Goal: Task Accomplishment & Management: Complete application form

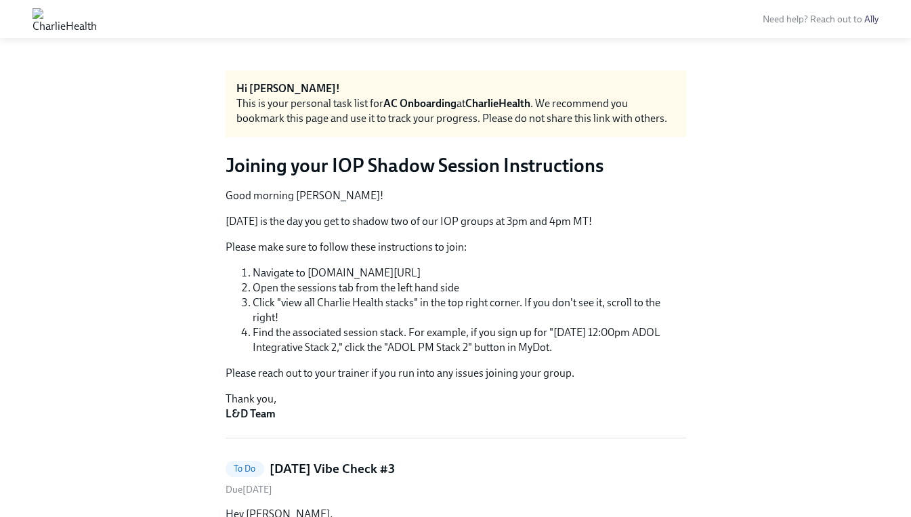
scroll to position [358, 0]
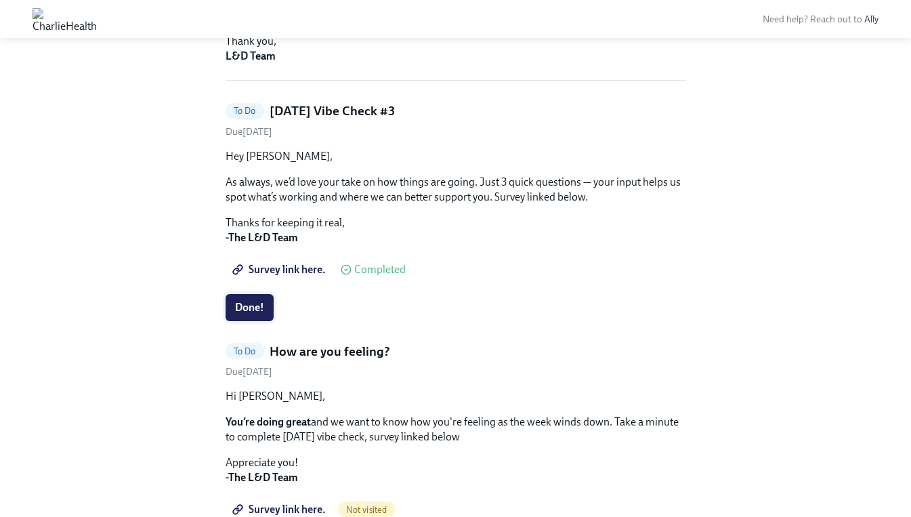
click at [253, 309] on span "Done!" at bounding box center [249, 308] width 29 height 14
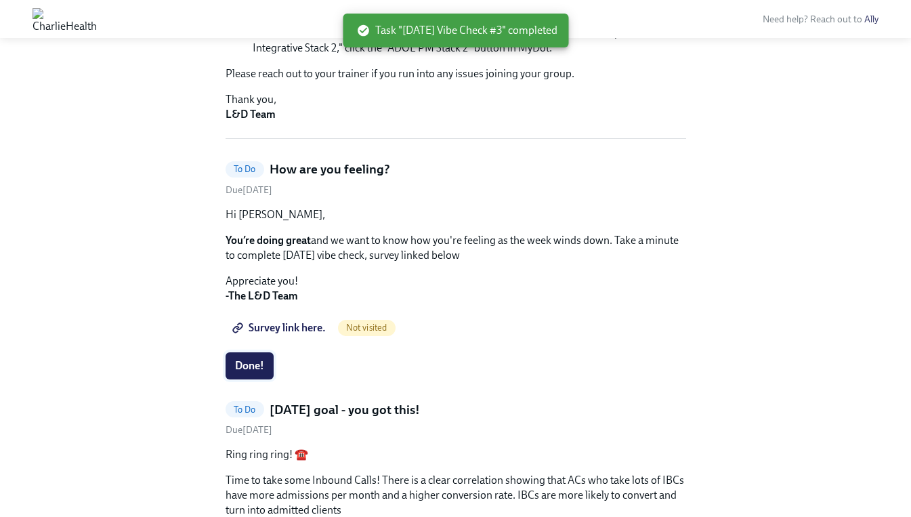
scroll to position [300, 0]
click at [252, 363] on span "Done!" at bounding box center [249, 365] width 29 height 14
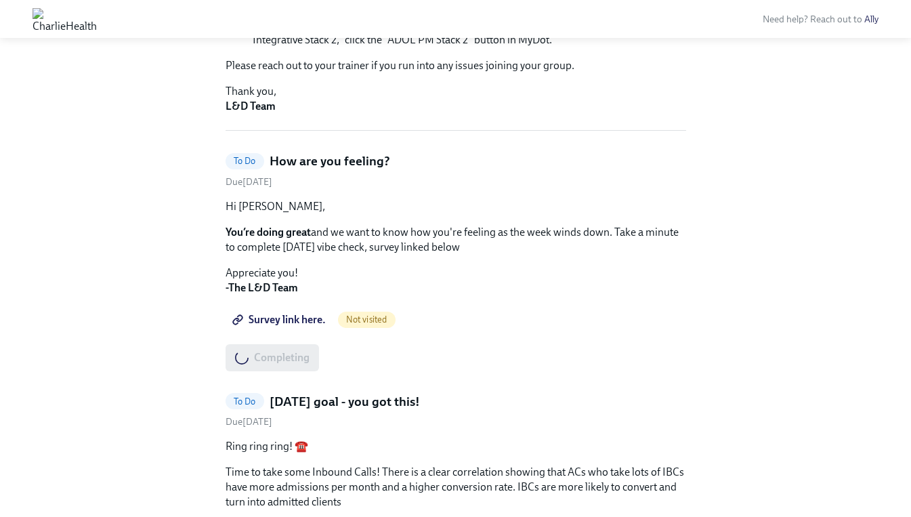
scroll to position [310, 0]
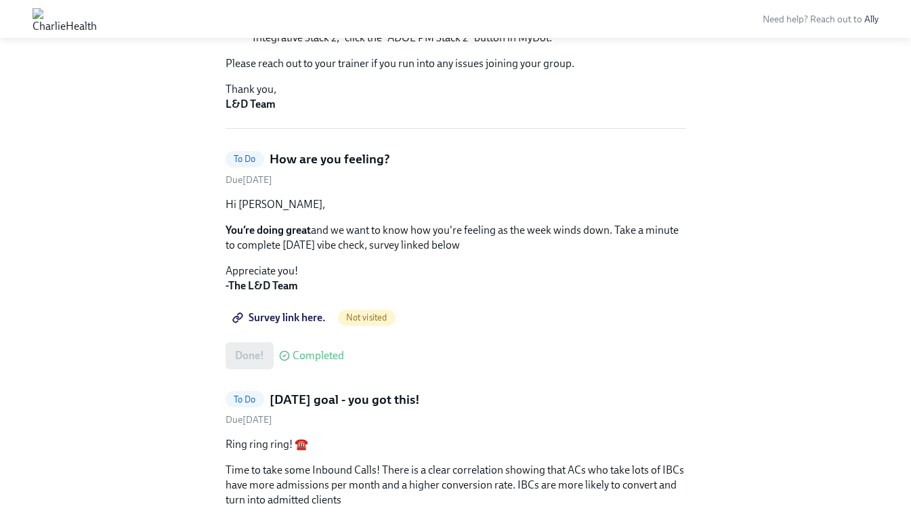
click at [276, 316] on span "Survey link here." at bounding box center [280, 318] width 91 height 14
click at [588, 297] on div "Hi [PERSON_NAME], You’re doing great and we want to know how you're feeling as …" at bounding box center [456, 283] width 461 height 172
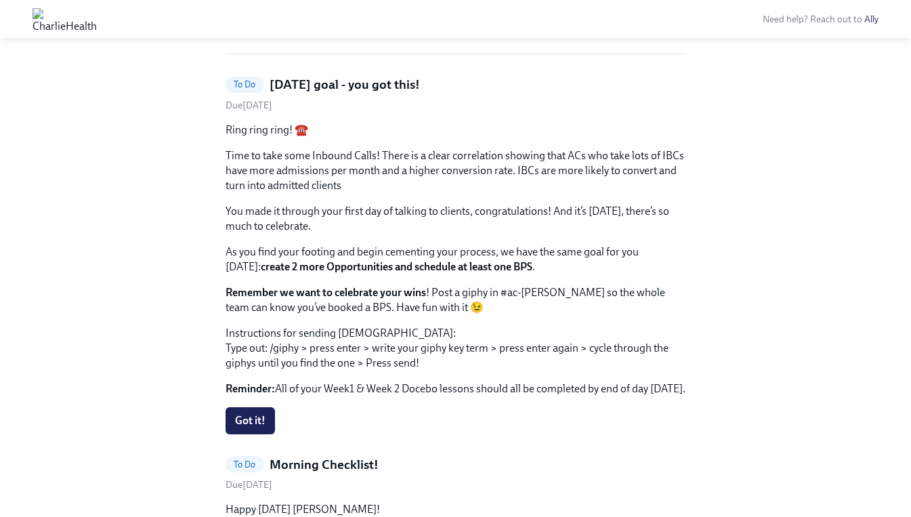
scroll to position [407, 0]
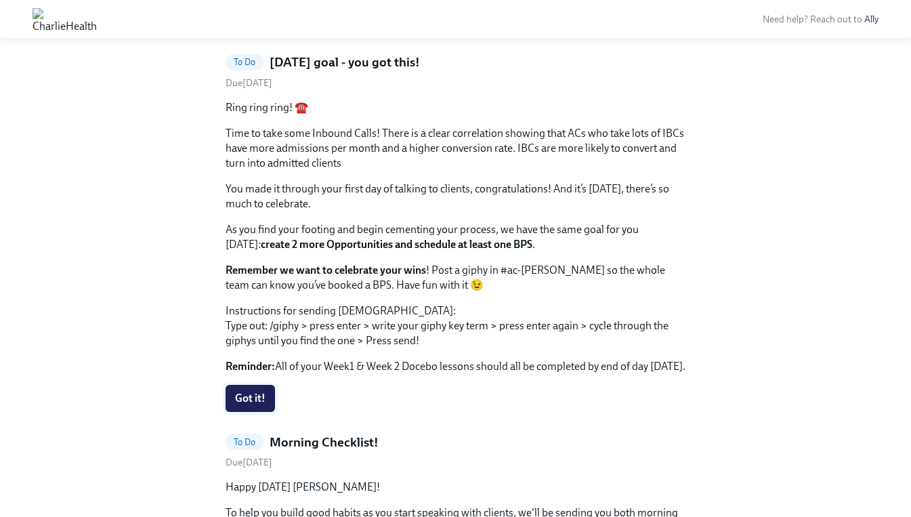
click at [243, 400] on span "Got it!" at bounding box center [250, 399] width 30 height 14
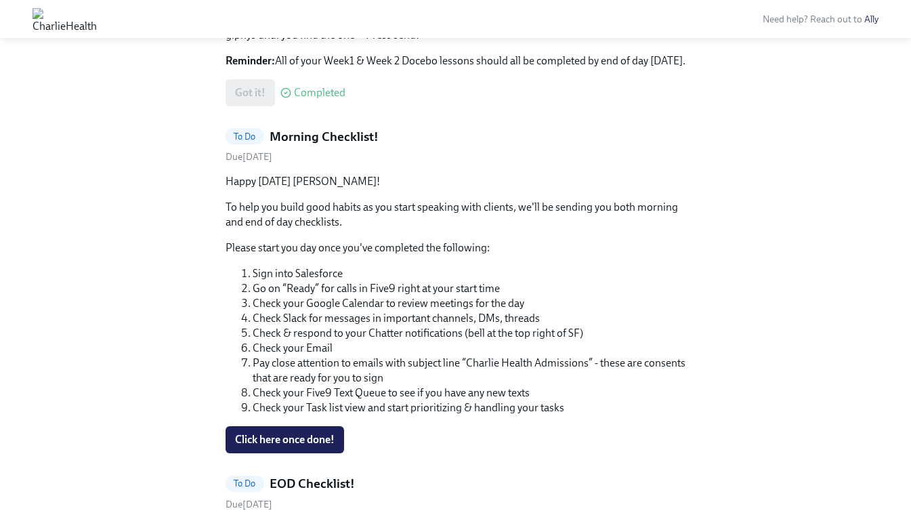
scroll to position [332, 0]
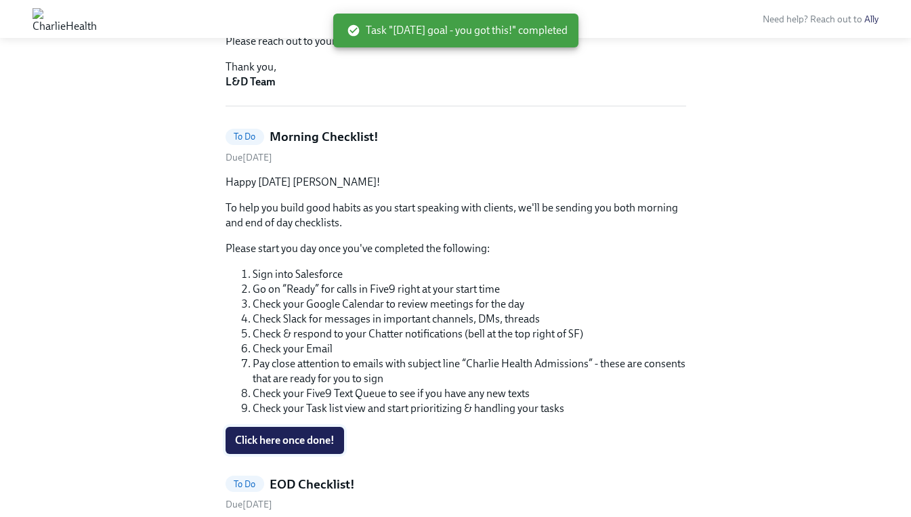
click at [279, 442] on span "Click here once done!" at bounding box center [285, 441] width 100 height 14
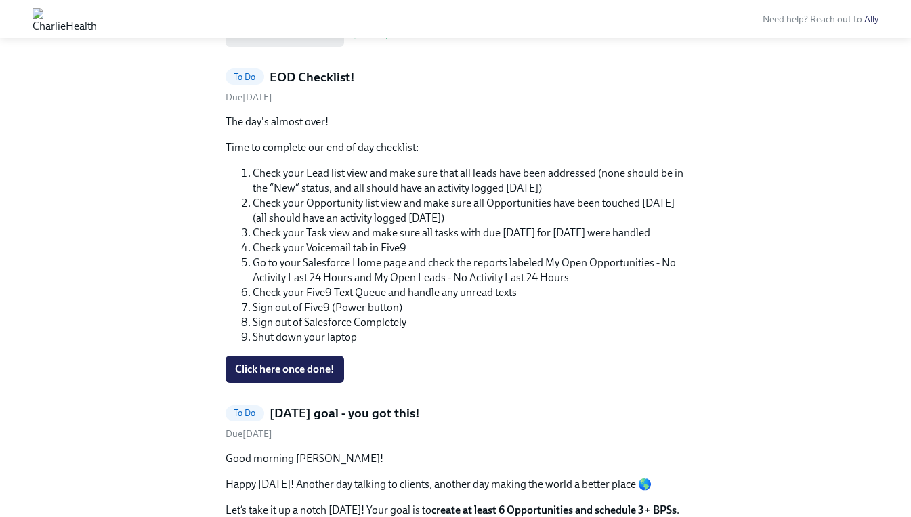
scroll to position [397, 0]
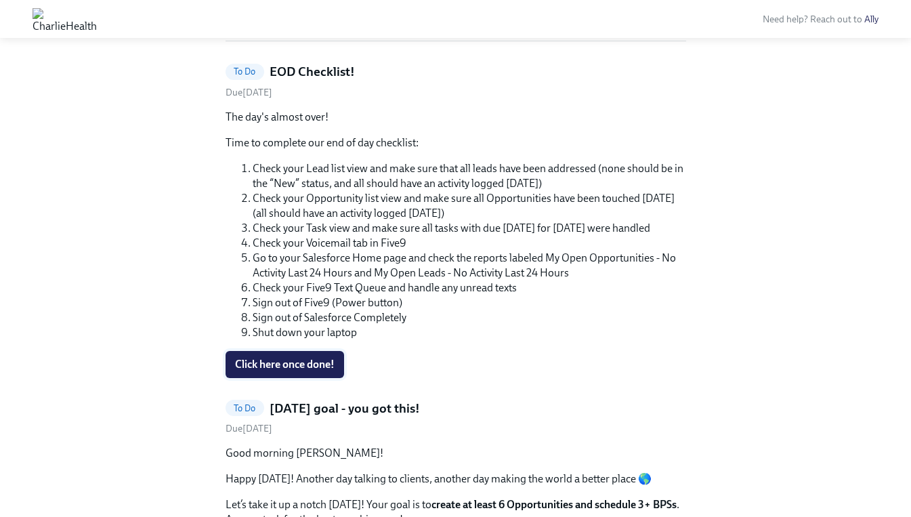
click at [292, 360] on span "Click here once done!" at bounding box center [285, 365] width 100 height 14
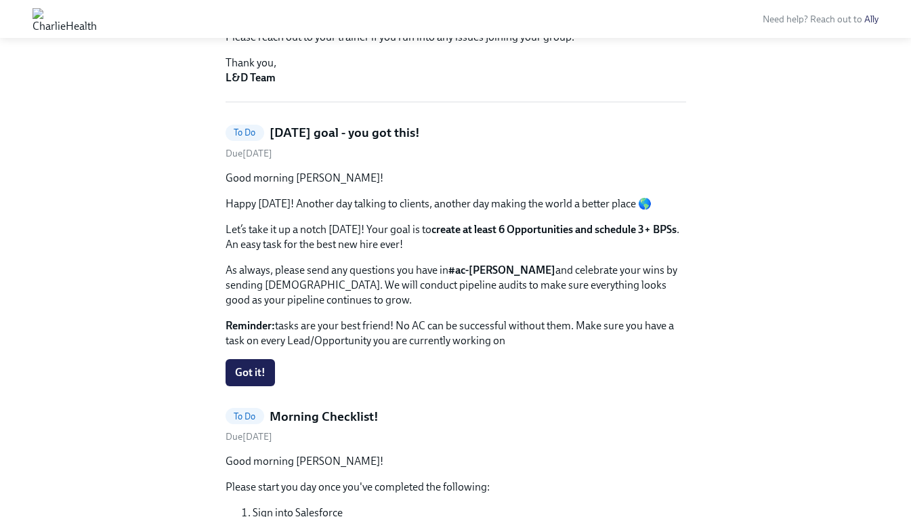
scroll to position [337, 0]
click at [257, 370] on span "Got it!" at bounding box center [250, 372] width 30 height 14
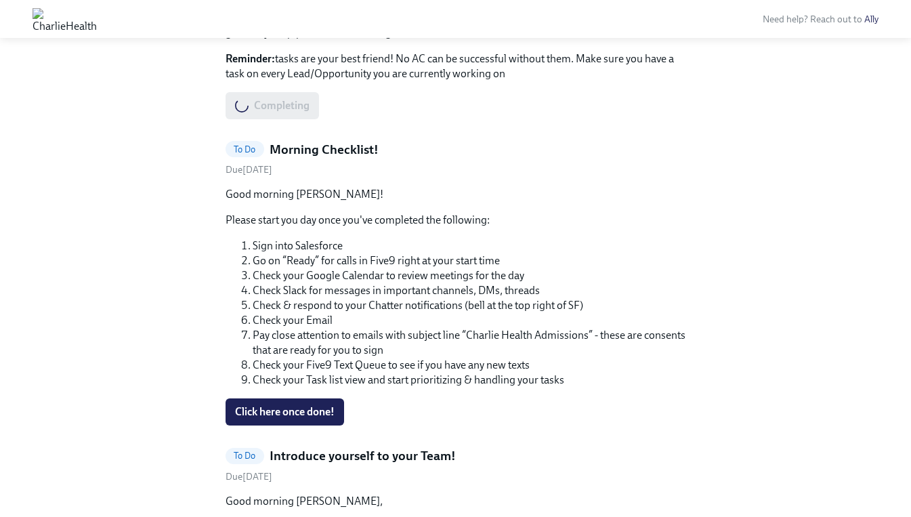
scroll to position [620, 0]
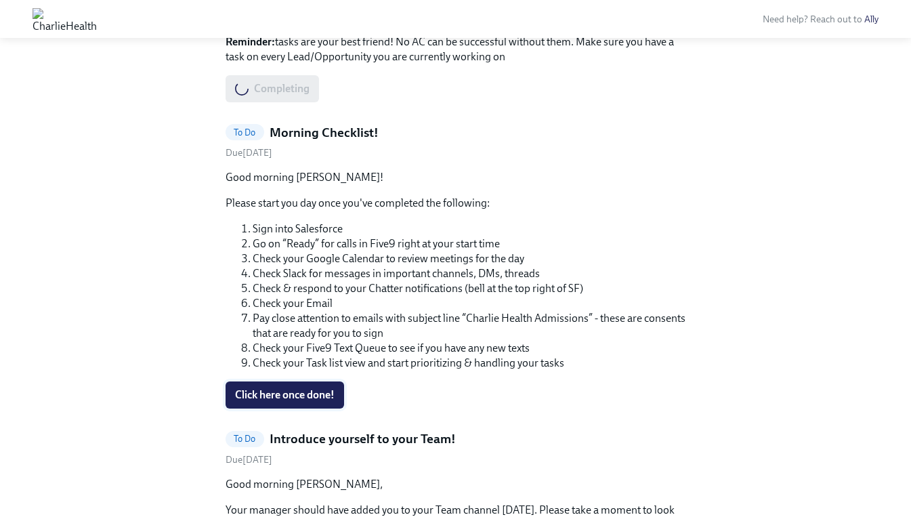
click at [313, 398] on span "Click here once done!" at bounding box center [285, 395] width 100 height 14
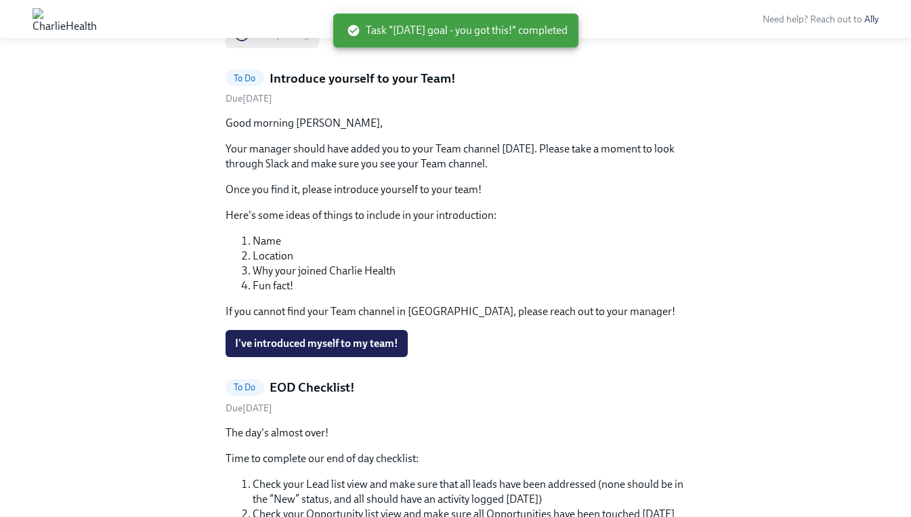
scroll to position [702, 0]
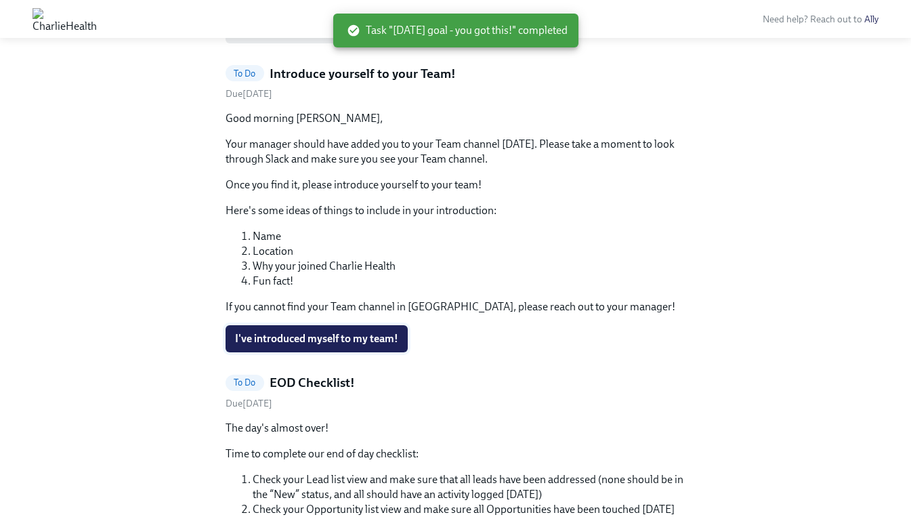
click at [302, 336] on span "I've introduced myself to my team!" at bounding box center [316, 339] width 163 height 14
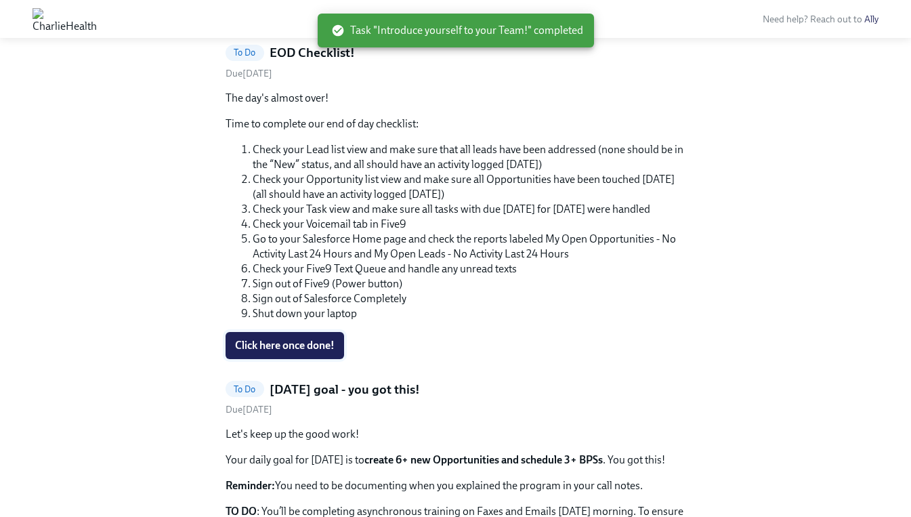
scroll to position [402, 0]
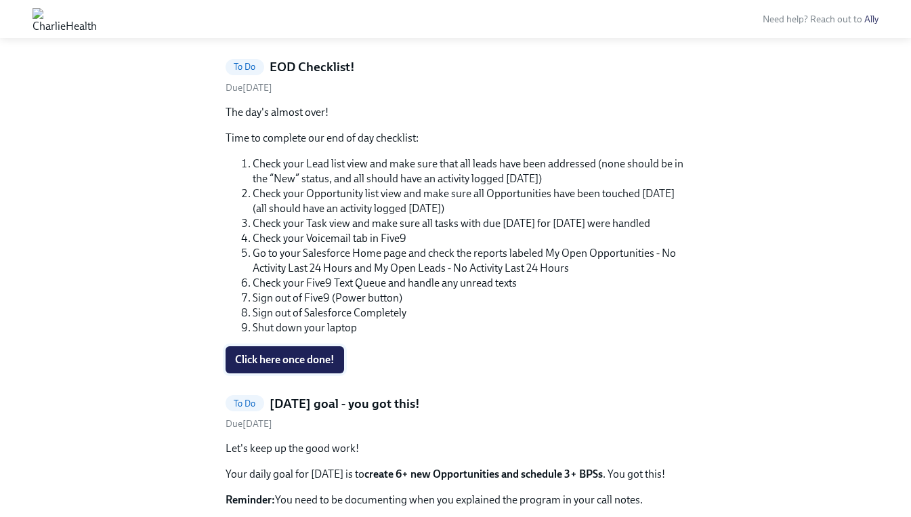
click at [291, 356] on span "Click here once done!" at bounding box center [285, 360] width 100 height 14
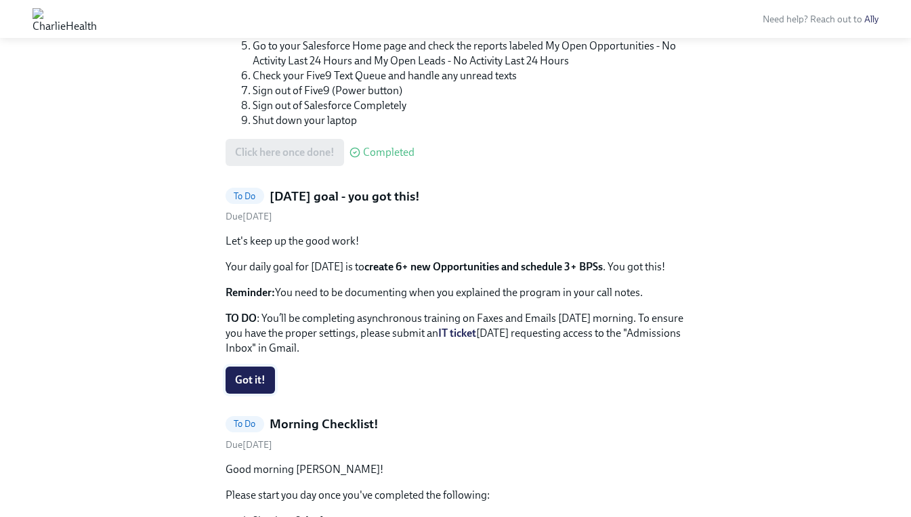
scroll to position [272, 0]
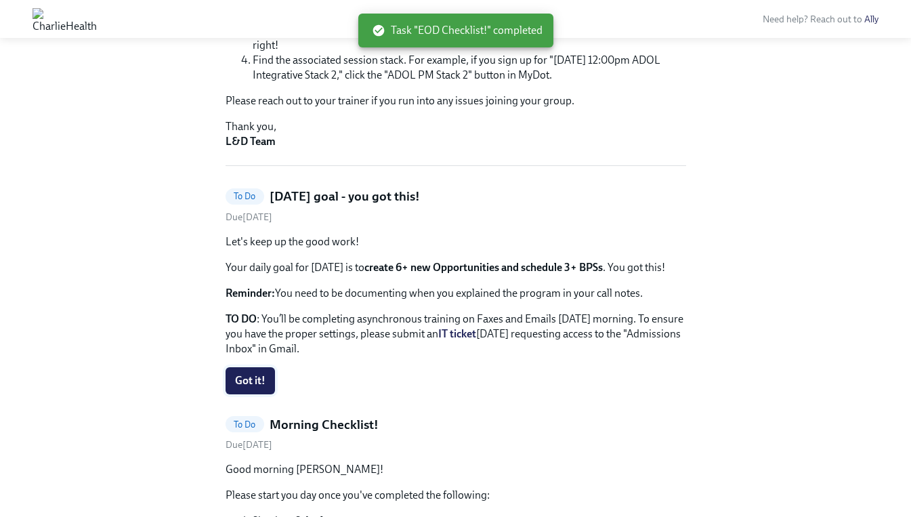
click at [252, 380] on span "Got it!" at bounding box center [250, 381] width 30 height 14
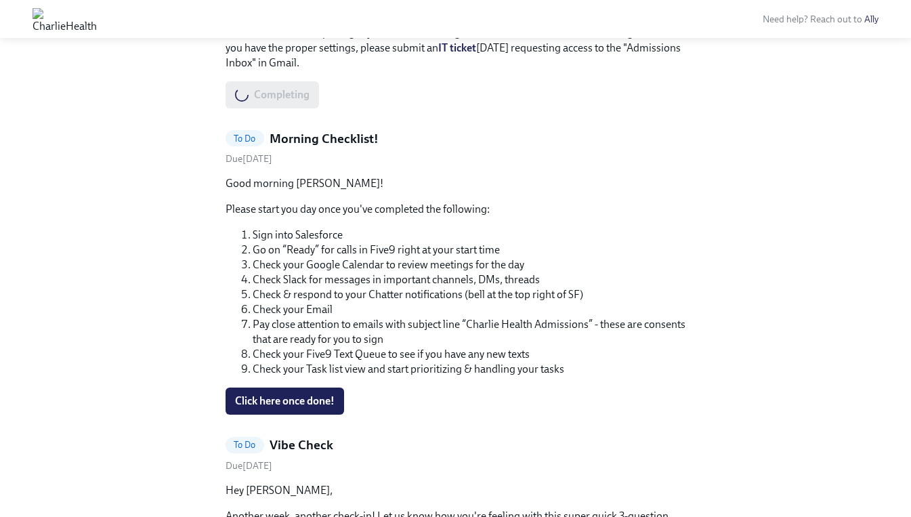
scroll to position [566, 0]
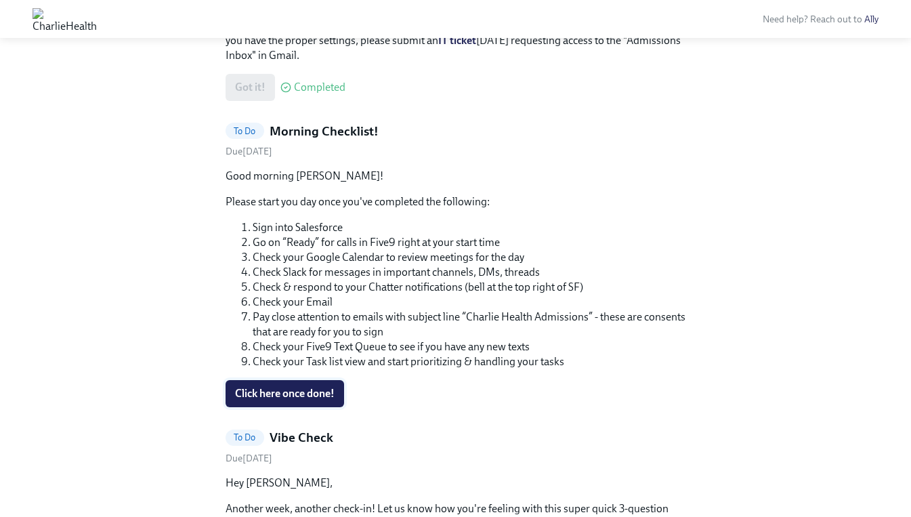
click at [323, 400] on span "Click here once done!" at bounding box center [285, 394] width 100 height 14
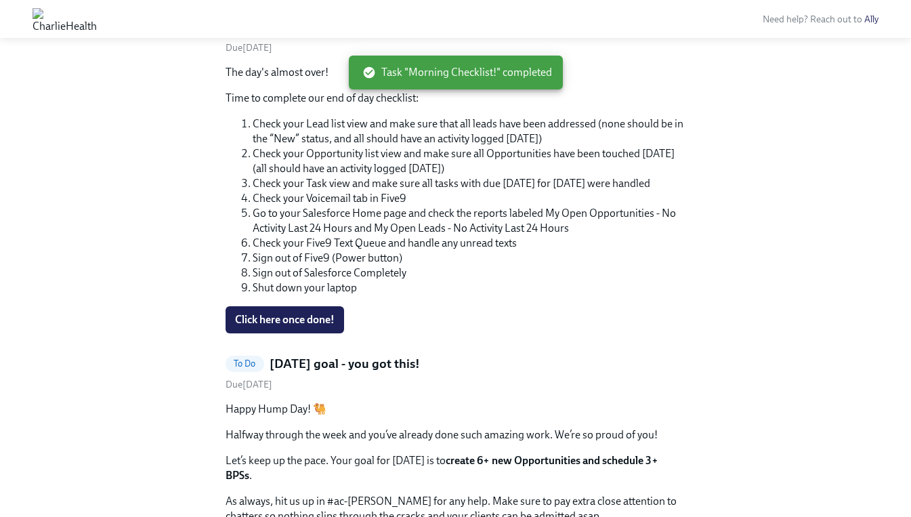
scroll to position [375, 0]
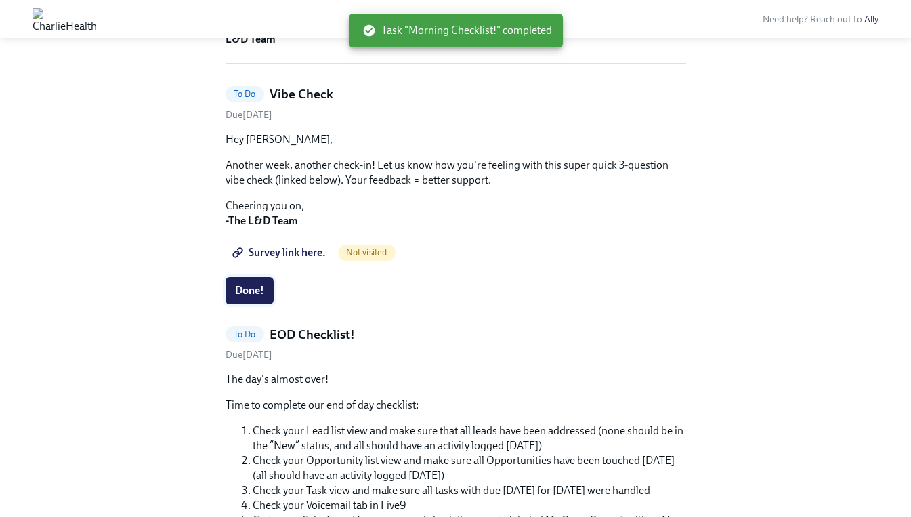
click at [244, 288] on span "Done!" at bounding box center [249, 291] width 29 height 14
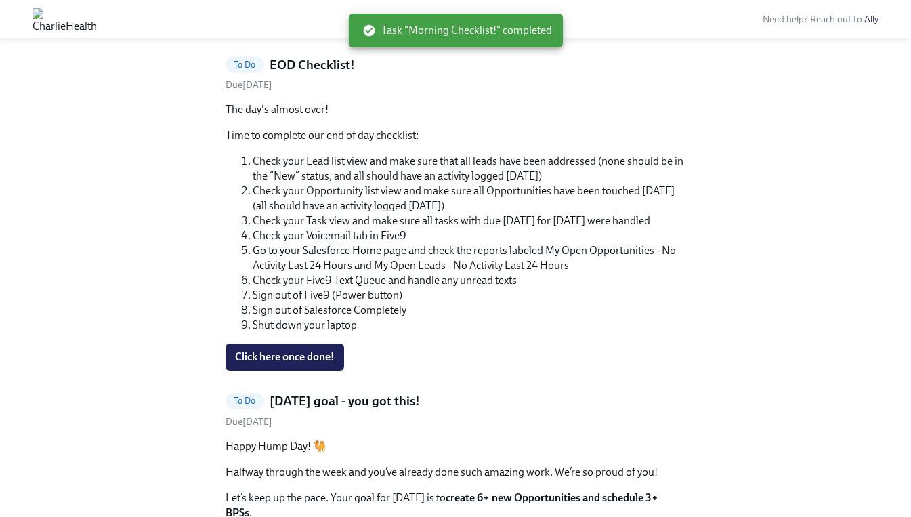
scroll to position [259, 0]
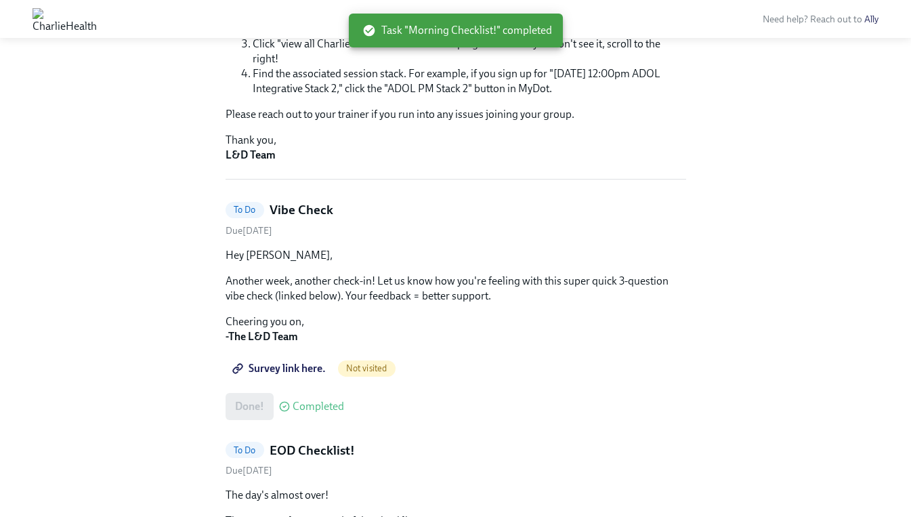
click at [301, 373] on span "Survey link here." at bounding box center [280, 369] width 91 height 14
click at [586, 293] on p "Another week, another check-in! Let us know how you're feeling with this super …" at bounding box center [456, 289] width 461 height 30
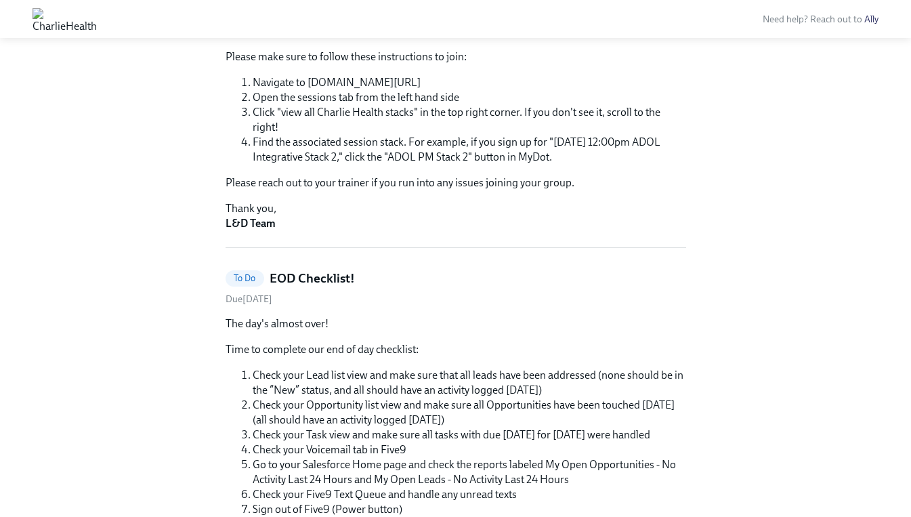
scroll to position [0, 0]
